Goal: Find specific page/section: Find specific page/section

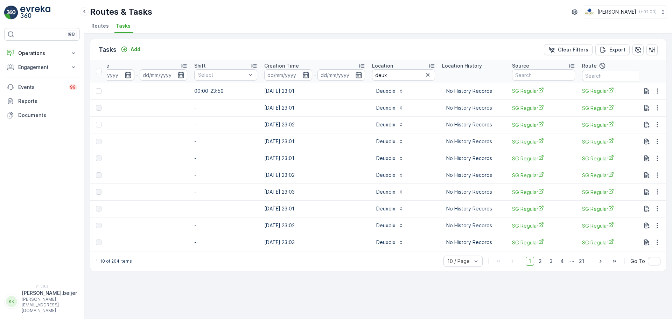
scroll to position [0, 498]
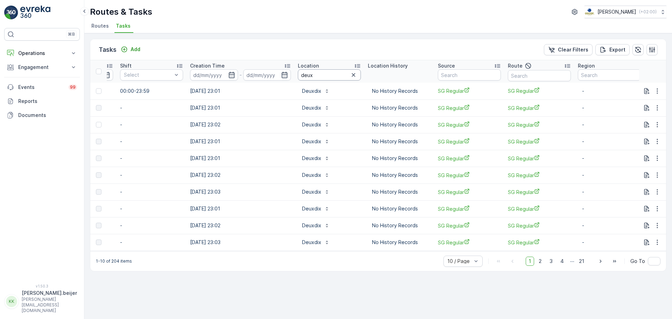
click at [317, 74] on input "deux" at bounding box center [329, 74] width 63 height 11
type input "blush"
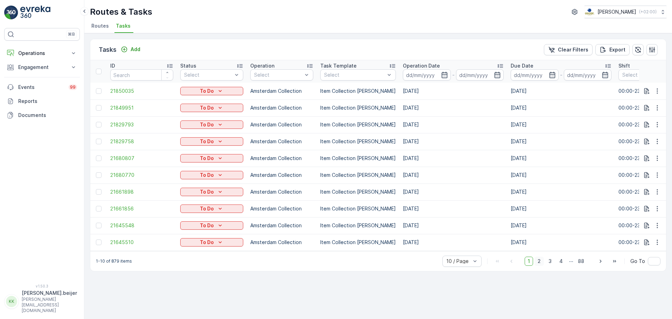
click at [541, 265] on span "2" at bounding box center [538, 261] width 9 height 9
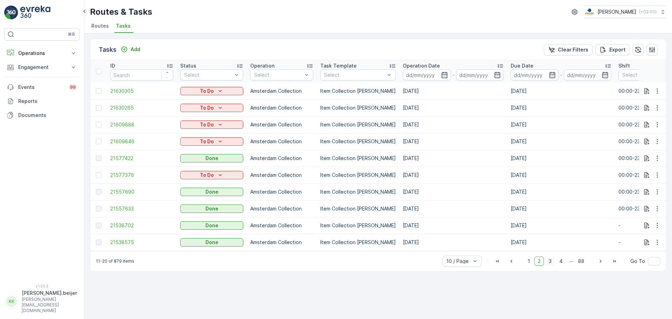
click at [552, 266] on span "3" at bounding box center [549, 261] width 9 height 9
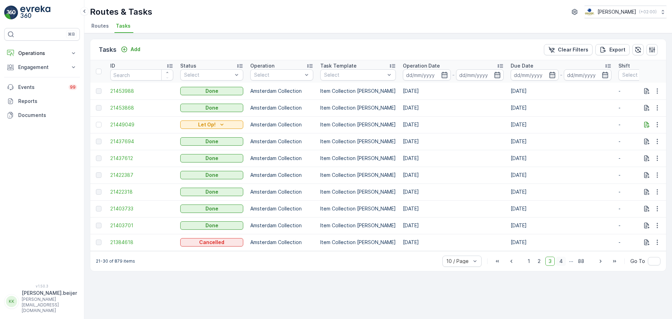
click at [561, 265] on span "4" at bounding box center [561, 261] width 10 height 9
click at [562, 264] on span "5" at bounding box center [561, 261] width 9 height 9
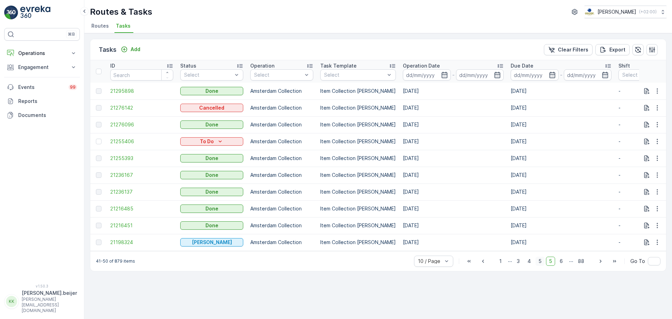
click at [562, 264] on span "6" at bounding box center [561, 261] width 9 height 9
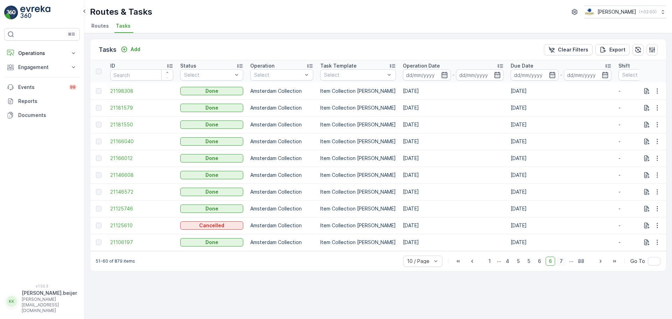
click at [563, 264] on span "7" at bounding box center [561, 261] width 9 height 9
click at [563, 264] on span "8" at bounding box center [561, 261] width 9 height 9
click at [563, 264] on span "9" at bounding box center [561, 261] width 9 height 9
click at [563, 264] on span "10" at bounding box center [560, 261] width 12 height 9
click at [563, 264] on span "11" at bounding box center [560, 261] width 11 height 9
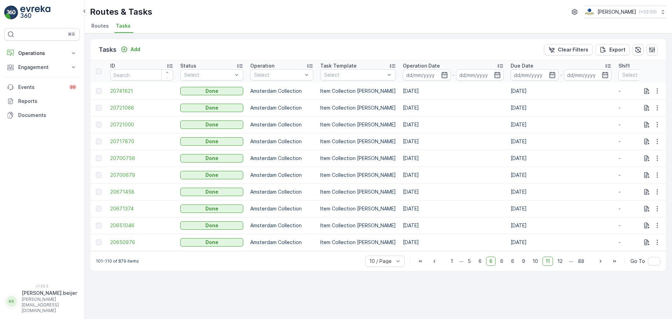
click at [563, 264] on span "12" at bounding box center [560, 261] width 12 height 9
click at [563, 264] on span "13" at bounding box center [560, 261] width 12 height 9
click at [563, 264] on span "14" at bounding box center [560, 261] width 12 height 9
